Goal: Answer question/provide support: Share knowledge or assist other users

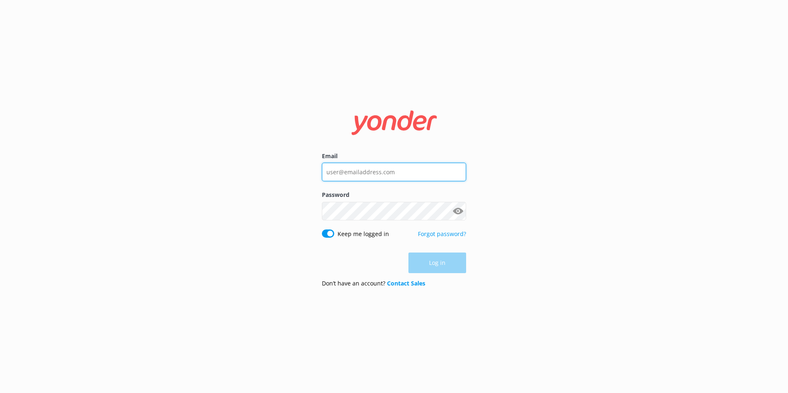
type input "[EMAIL_ADDRESS][DOMAIN_NAME]"
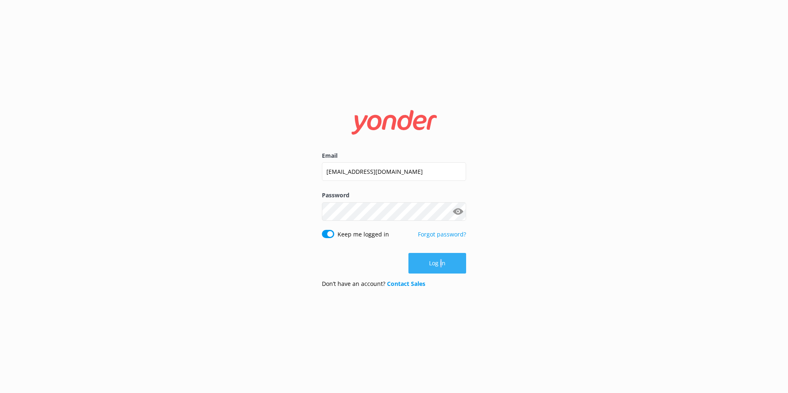
click at [442, 267] on div "Log in" at bounding box center [394, 263] width 144 height 21
drag, startPoint x: 442, startPoint y: 267, endPoint x: 427, endPoint y: 262, distance: 15.6
click at [427, 262] on button "Log in" at bounding box center [438, 263] width 58 height 21
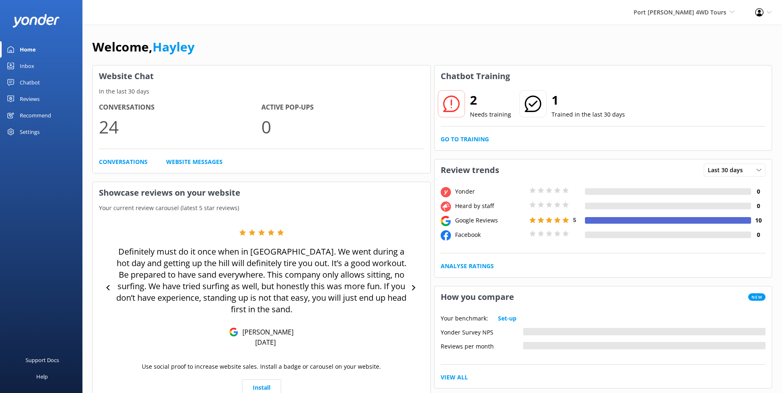
click at [463, 146] on div "2 Needs training 1 Trained in the last 30 days Go to Training" at bounding box center [604, 119] width 338 height 64
click at [461, 141] on link "Go to Training" at bounding box center [465, 139] width 48 height 9
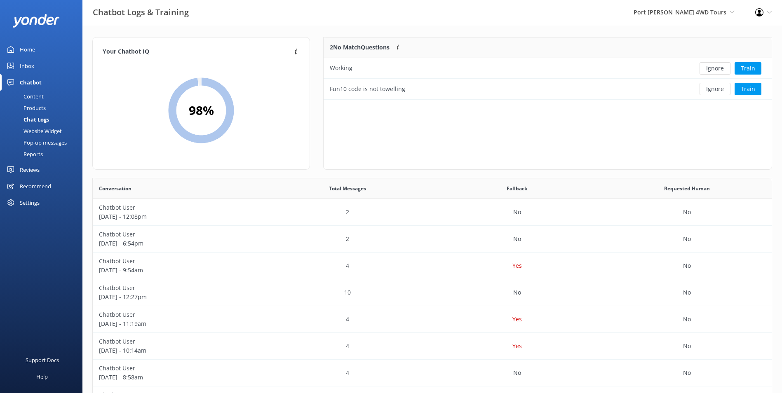
scroll to position [283, 673]
click at [486, 66] on div "Working" at bounding box center [502, 68] width 357 height 21
click at [393, 91] on div "Fun10 code is not towelling" at bounding box center [367, 89] width 75 height 9
click at [746, 90] on button "Train" at bounding box center [748, 89] width 27 height 12
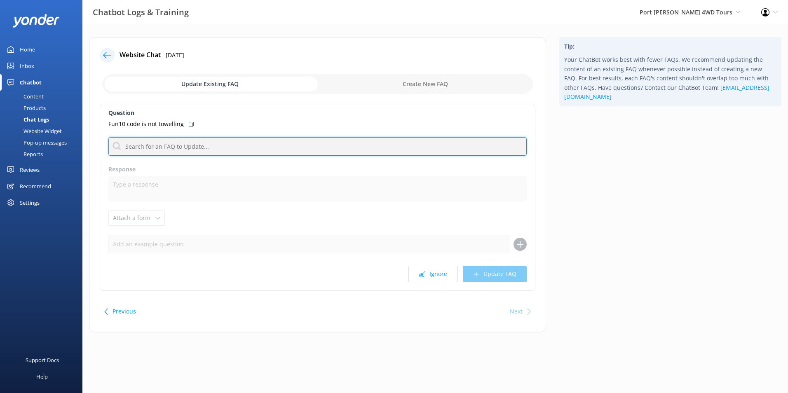
click at [219, 145] on input "text" at bounding box center [317, 146] width 419 height 19
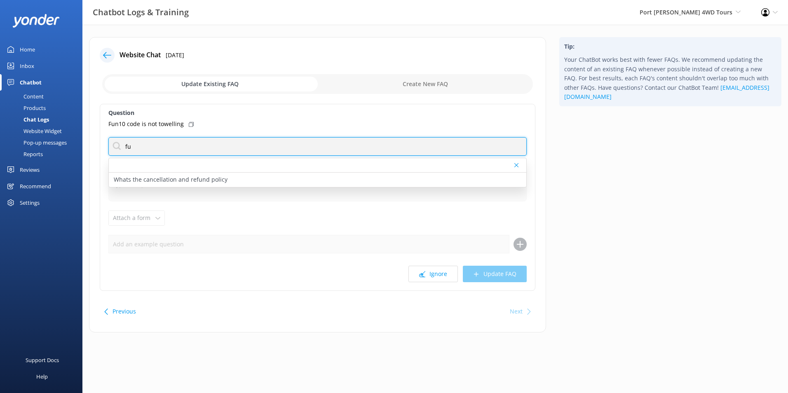
type input "f"
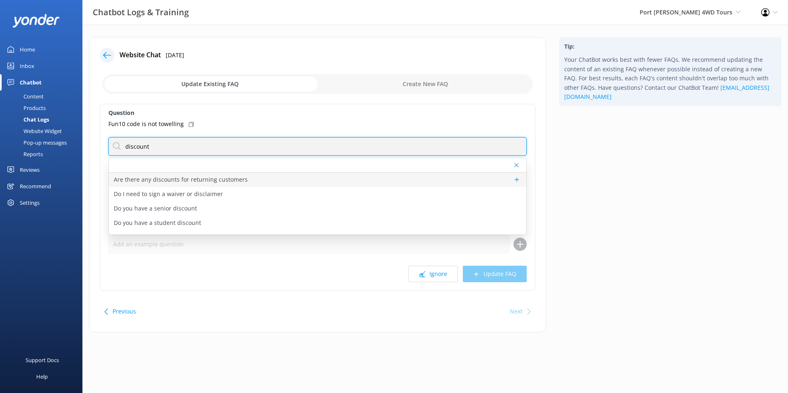
type input "discount"
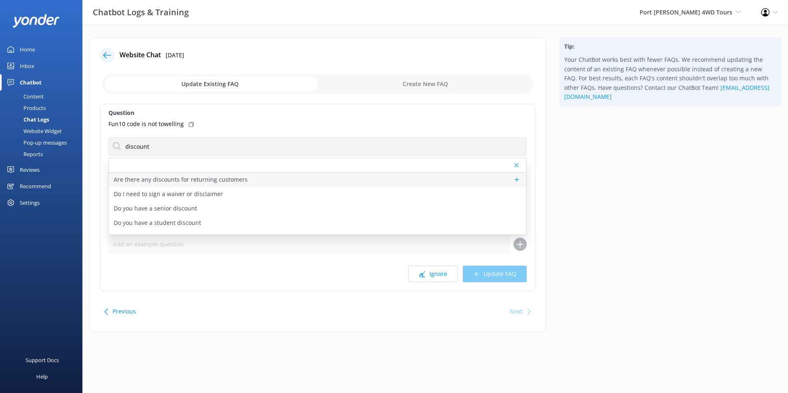
click at [223, 182] on p "Are there any discounts for returning customers" at bounding box center [181, 179] width 134 height 9
type textarea "We do not have any discounts for returning customers. However, if you book onli…"
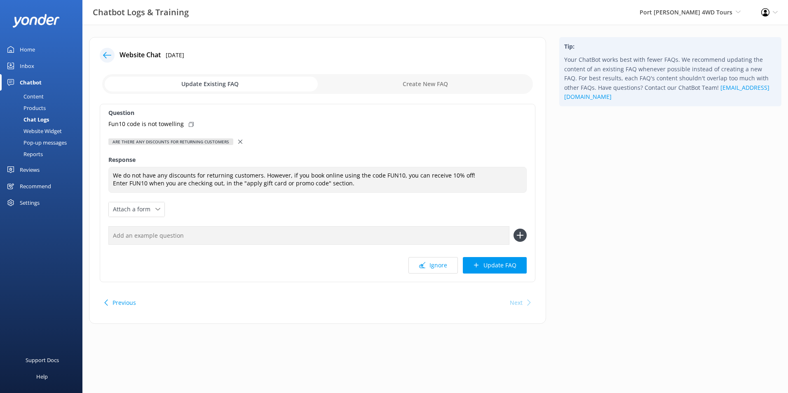
click at [176, 232] on input "text" at bounding box center [308, 235] width 401 height 19
type input "FUN10 is not working"
click at [486, 265] on button "Update FAQ" at bounding box center [495, 265] width 64 height 16
click at [193, 240] on input "FUN10 is not working" at bounding box center [308, 235] width 401 height 19
drag, startPoint x: 183, startPoint y: 239, endPoint x: 64, endPoint y: 238, distance: 119.6
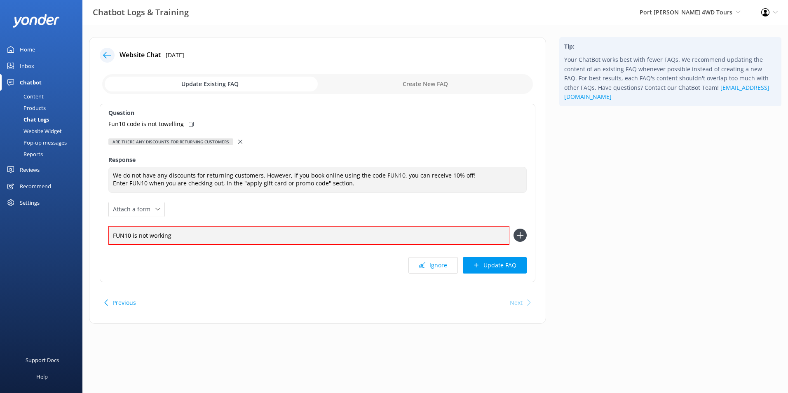
click at [64, 238] on div "Chatbot Logs & Training Port [PERSON_NAME] 4WD Tours Port [PERSON_NAME] 4WD Tou…" at bounding box center [394, 187] width 788 height 324
click at [29, 61] on div "Inbox" at bounding box center [27, 66] width 14 height 16
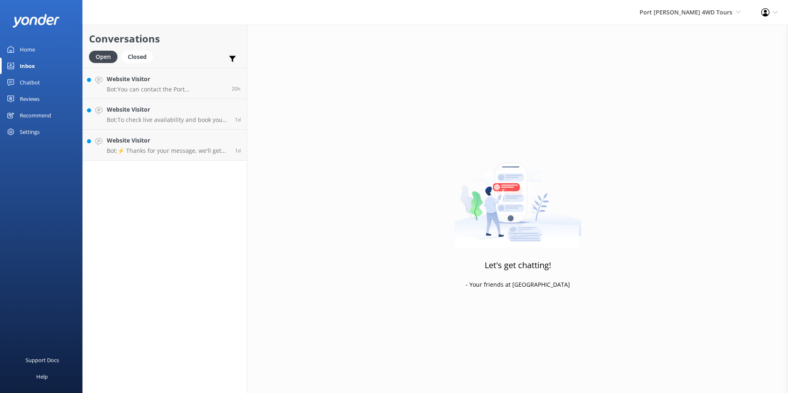
click at [28, 49] on div "Home" at bounding box center [27, 49] width 15 height 16
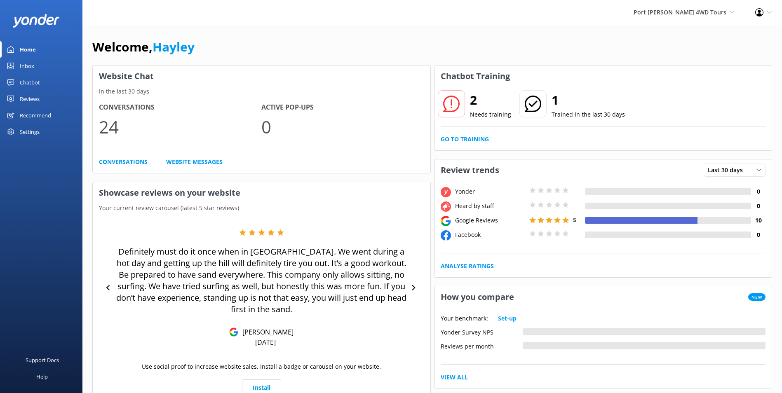
click at [473, 137] on link "Go to Training" at bounding box center [465, 139] width 48 height 9
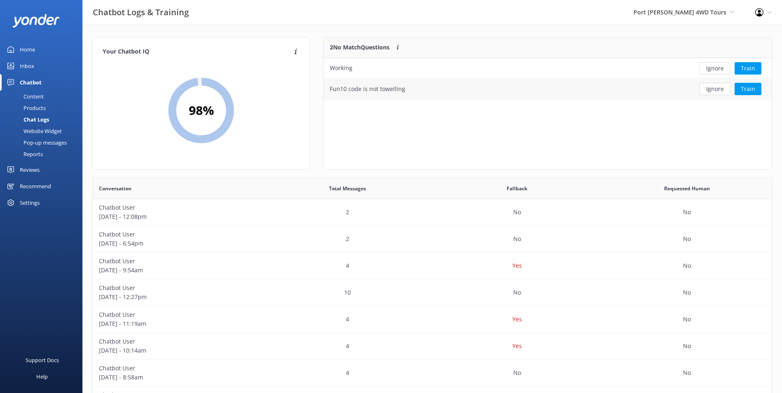
scroll to position [56, 442]
click at [720, 89] on button "Ignore" at bounding box center [715, 89] width 31 height 12
click at [713, 69] on button "Ignore" at bounding box center [715, 68] width 31 height 12
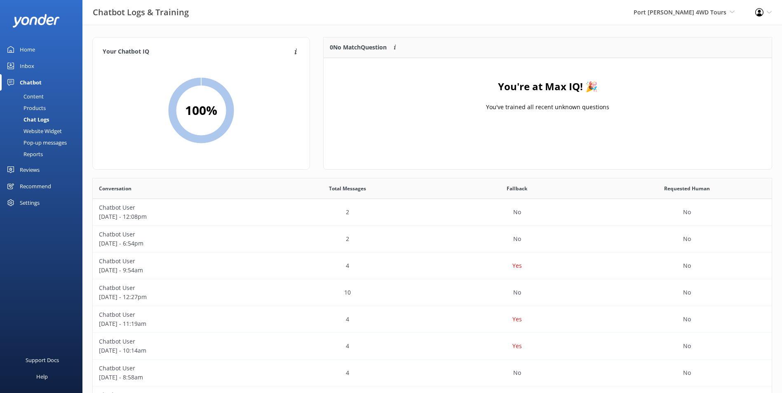
click at [31, 62] on div "Inbox" at bounding box center [27, 66] width 14 height 16
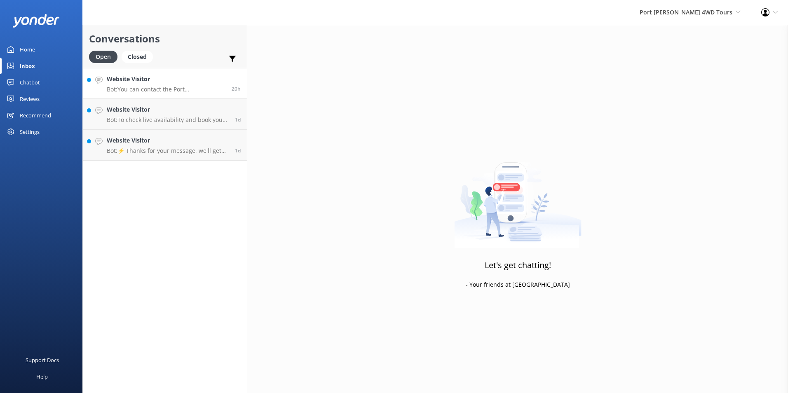
click at [161, 85] on div "Website Visitor Bot: You can contact the Port [PERSON_NAME] 4WD Tours team at […" at bounding box center [166, 84] width 119 height 18
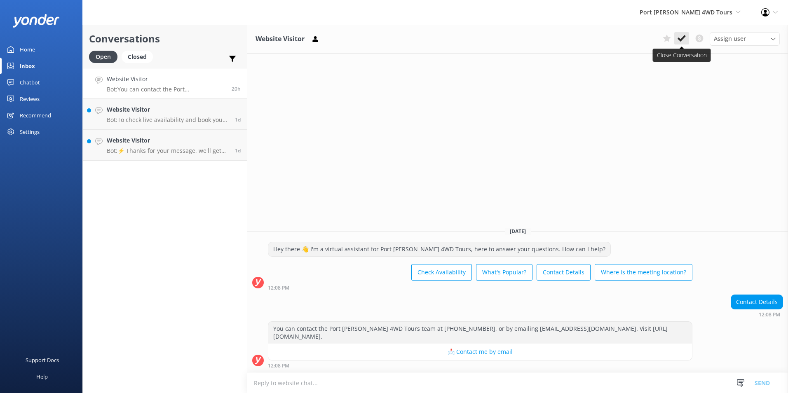
click at [685, 40] on icon at bounding box center [682, 38] width 8 height 8
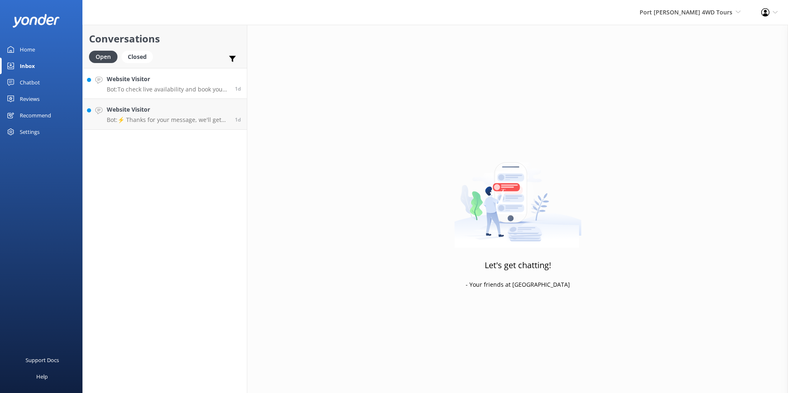
click at [149, 84] on div "Website Visitor Bot: To check live availability and book your tour, click [URL]…" at bounding box center [168, 84] width 122 height 18
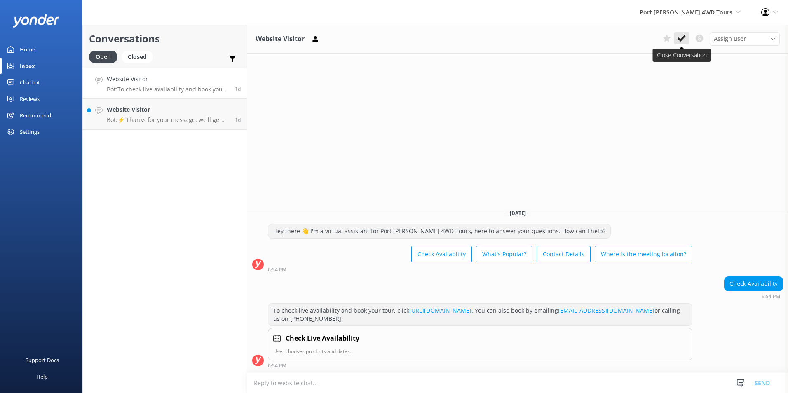
click at [682, 43] on button at bounding box center [682, 38] width 15 height 12
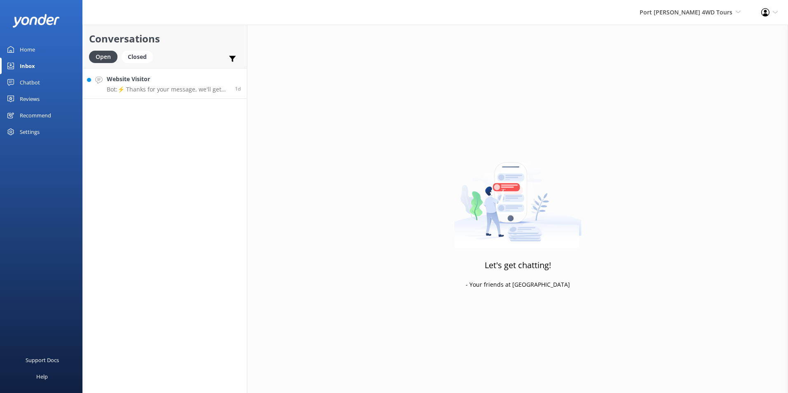
click at [152, 71] on link "Website Visitor Bot: ⚡ Thanks for your message, we'll get back to you as soon a…" at bounding box center [165, 83] width 164 height 31
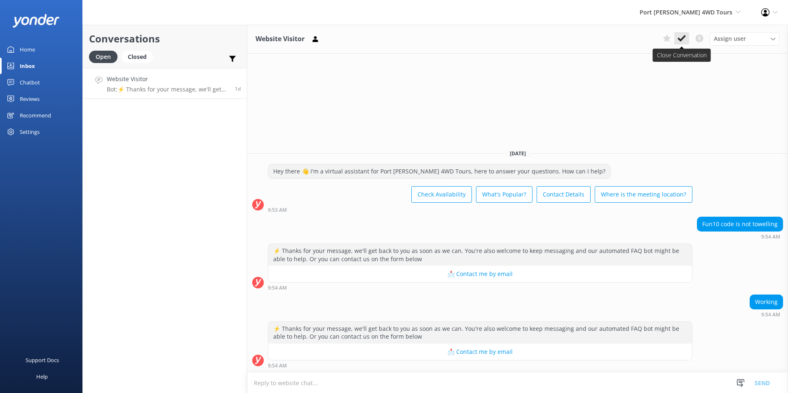
click at [684, 40] on icon at bounding box center [682, 38] width 8 height 8
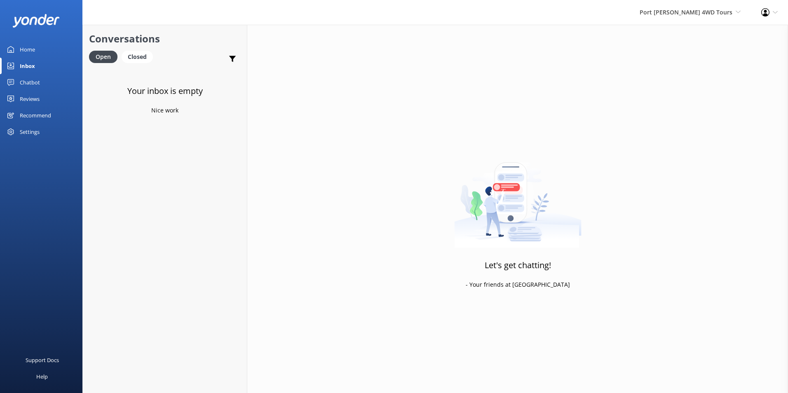
drag, startPoint x: 27, startPoint y: 48, endPoint x: 73, endPoint y: 25, distance: 51.3
click at [28, 48] on div "Home" at bounding box center [27, 49] width 15 height 16
